Goal: Navigation & Orientation: Find specific page/section

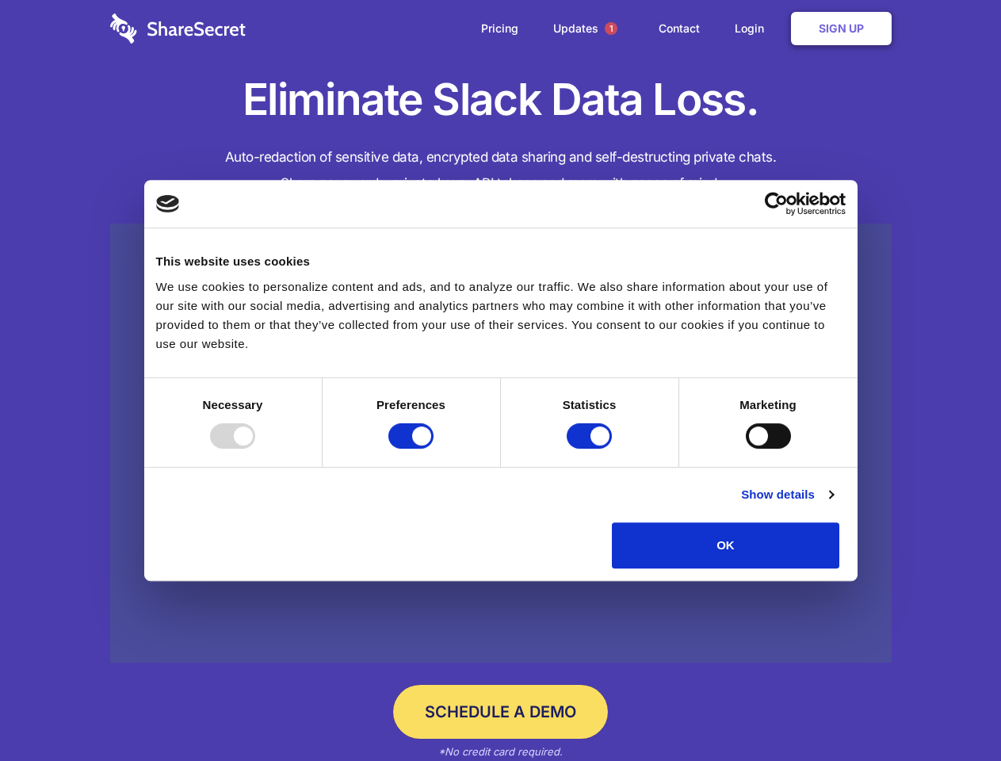
click at [255, 449] on div at bounding box center [232, 435] width 45 height 25
click at [434, 449] on input "Preferences" at bounding box center [410, 435] width 45 height 25
checkbox input "false"
click at [591, 449] on input "Statistics" at bounding box center [589, 435] width 45 height 25
checkbox input "false"
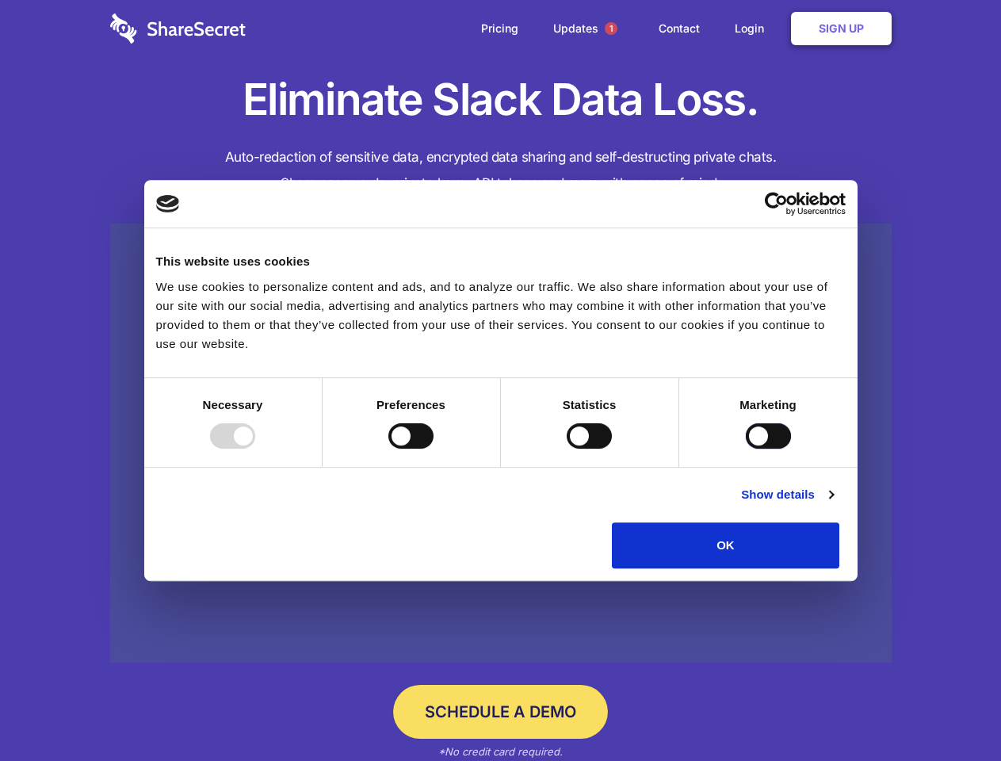
click at [746, 449] on input "Marketing" at bounding box center [768, 435] width 45 height 25
checkbox input "true"
click at [833, 504] on link "Show details" at bounding box center [787, 494] width 92 height 19
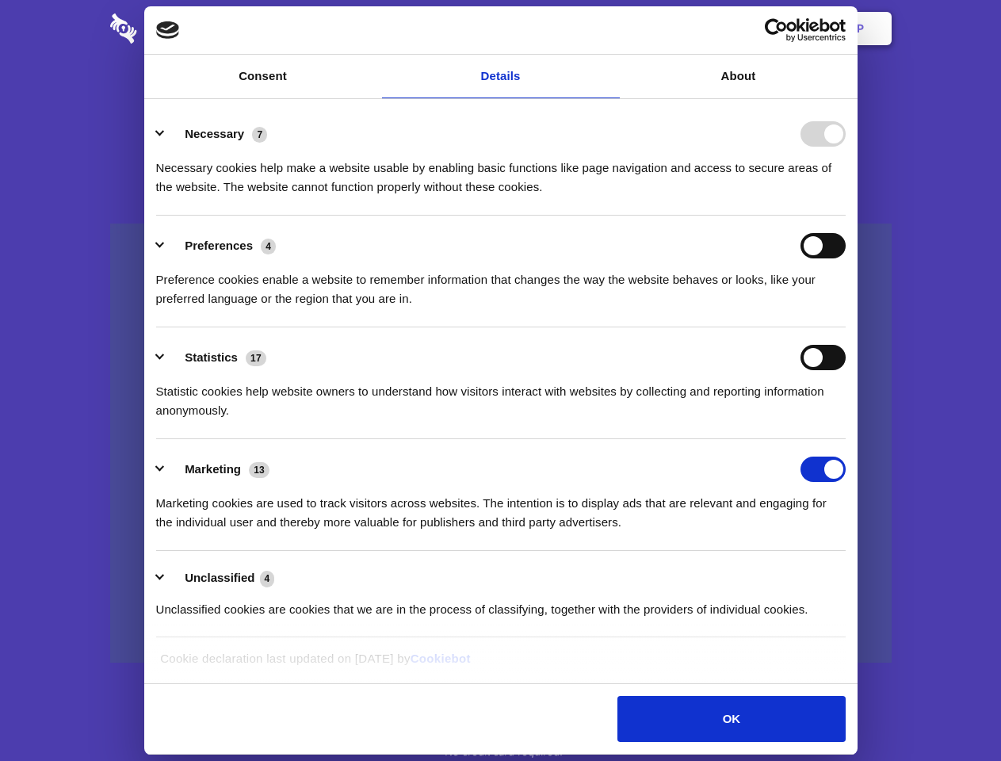
click at [846, 327] on li "Preferences 4 Preference cookies enable a website to remember information that …" at bounding box center [501, 272] width 690 height 112
click at [610, 29] on span "1" at bounding box center [611, 28] width 13 height 13
